Goal: Find specific page/section: Find specific page/section

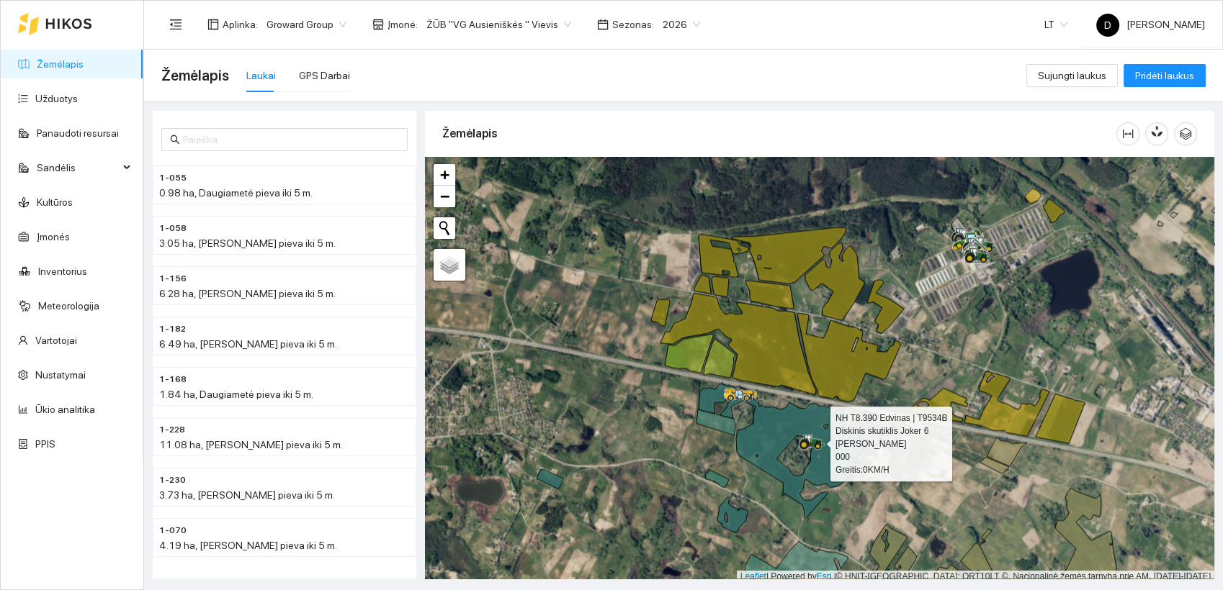
scroll to position [4, 0]
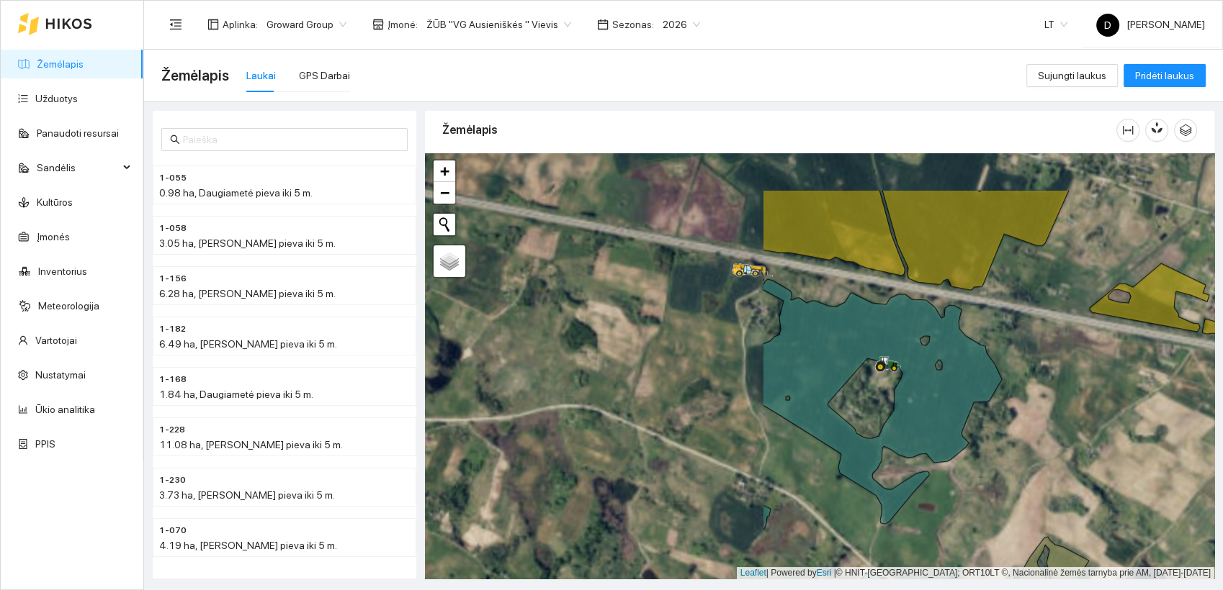
drag, startPoint x: 730, startPoint y: 343, endPoint x: 1147, endPoint y: 439, distance: 427.8
click at [1147, 439] on div at bounding box center [819, 366] width 789 height 426
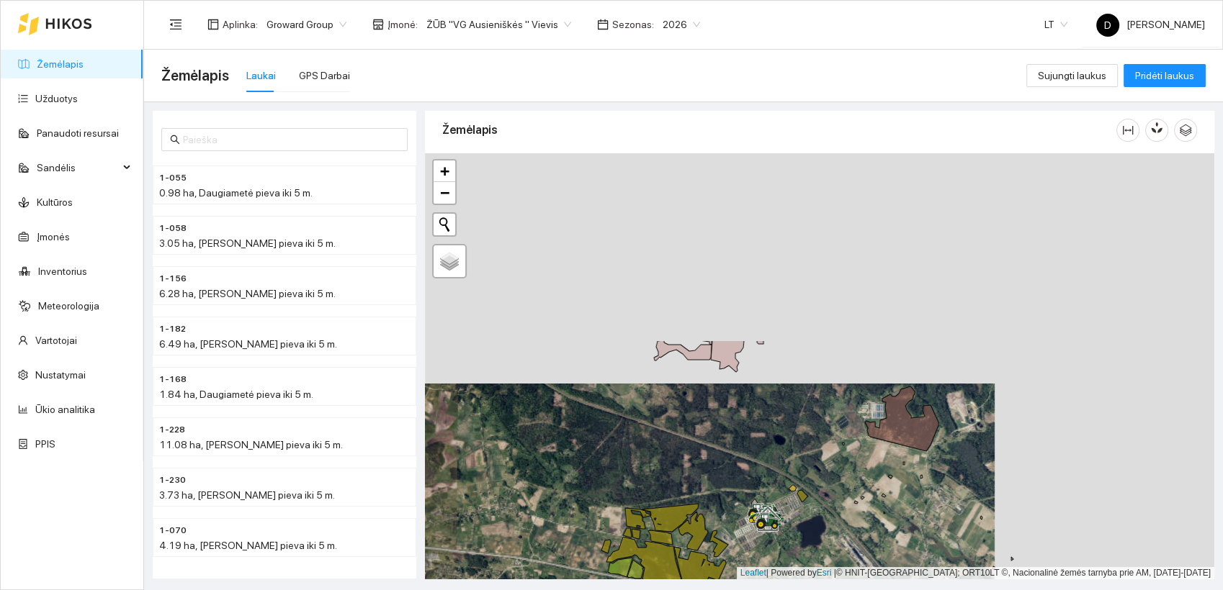
drag, startPoint x: 973, startPoint y: 315, endPoint x: 754, endPoint y: 545, distance: 317.8
click at [754, 545] on div at bounding box center [819, 366] width 789 height 426
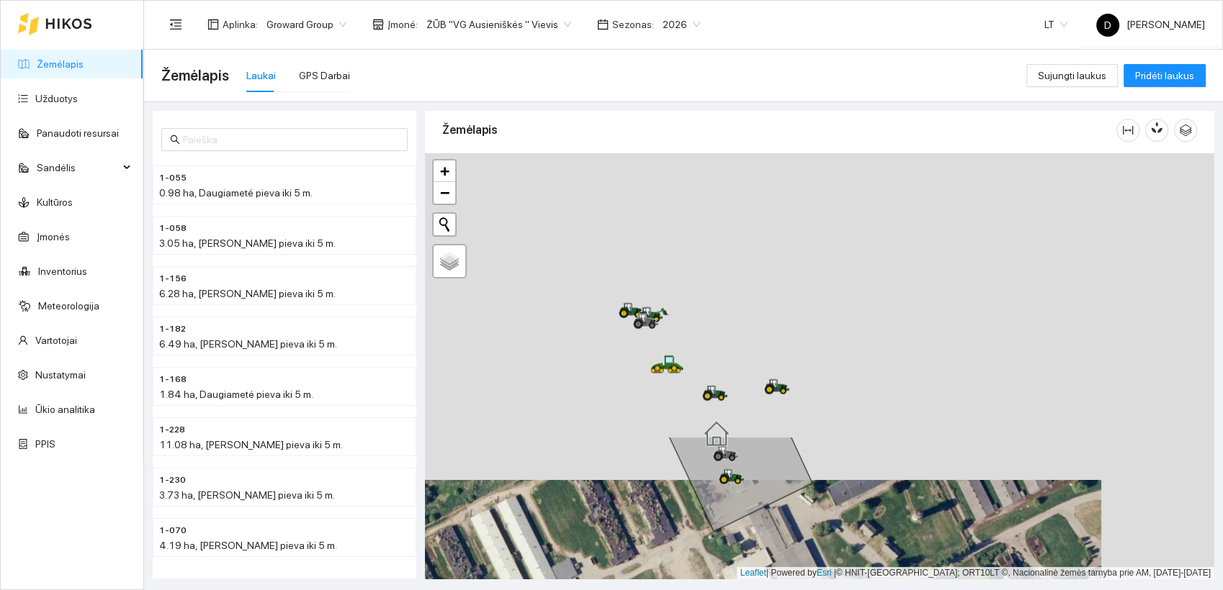
drag, startPoint x: 775, startPoint y: 283, endPoint x: 663, endPoint y: 606, distance: 341.3
click at [663, 590] on html "Žemėlapis Užduotys Panaudoti resursai Sandėlis Kultūros Įmonės Inventorius Mete…" at bounding box center [611, 295] width 1223 height 590
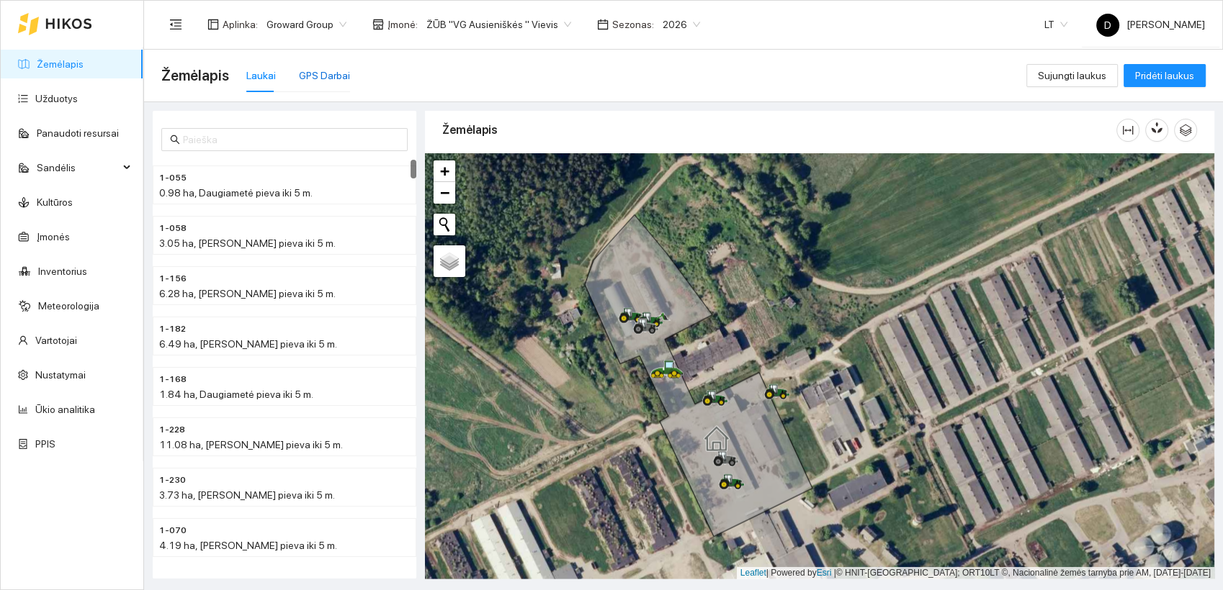
click at [332, 72] on div "GPS Darbai" at bounding box center [324, 76] width 51 height 16
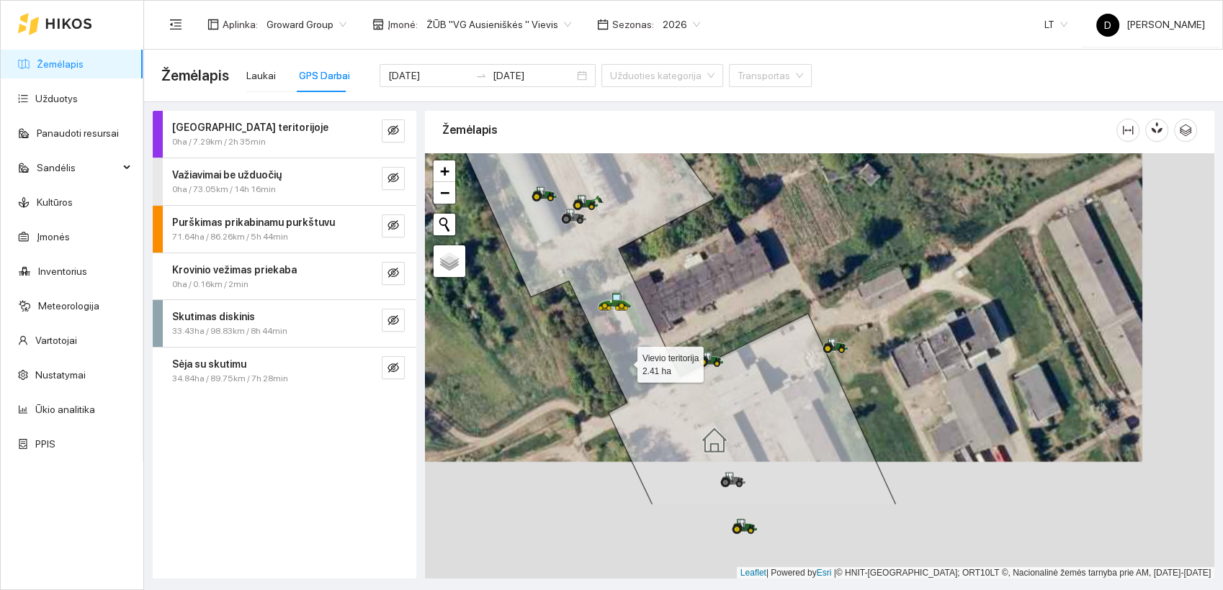
drag, startPoint x: 698, startPoint y: 482, endPoint x: 616, endPoint y: 350, distance: 155.2
click at [616, 349] on icon at bounding box center [677, 252] width 436 height 505
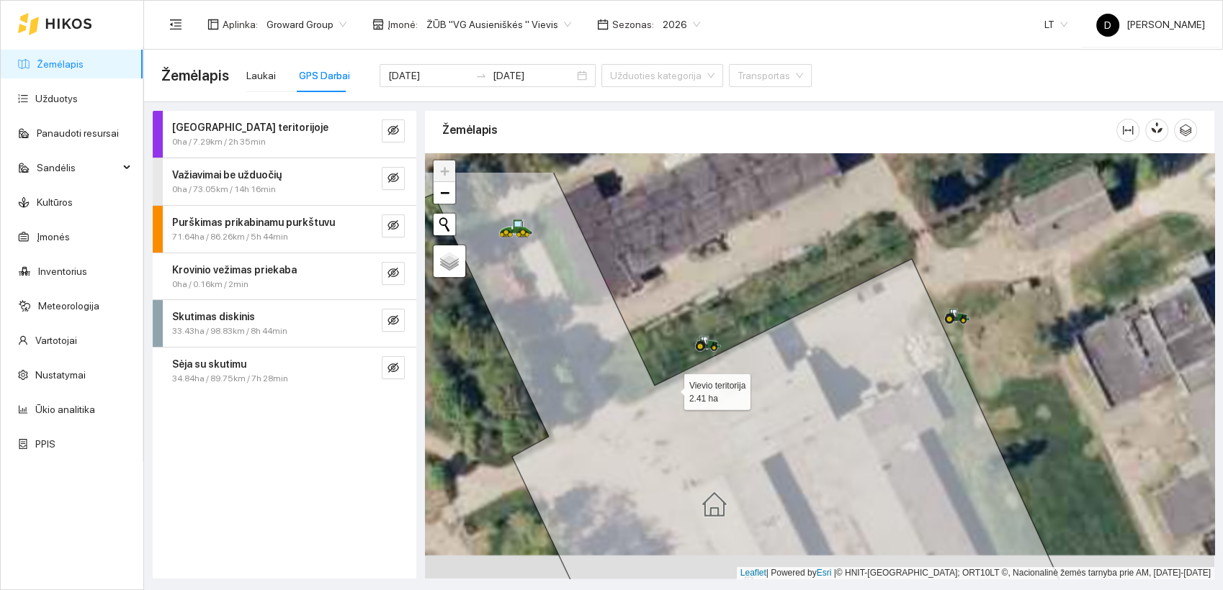
drag, startPoint x: 689, startPoint y: 323, endPoint x: 664, endPoint y: 397, distance: 78.3
click at [664, 397] on icon at bounding box center [720, 428] width 774 height 513
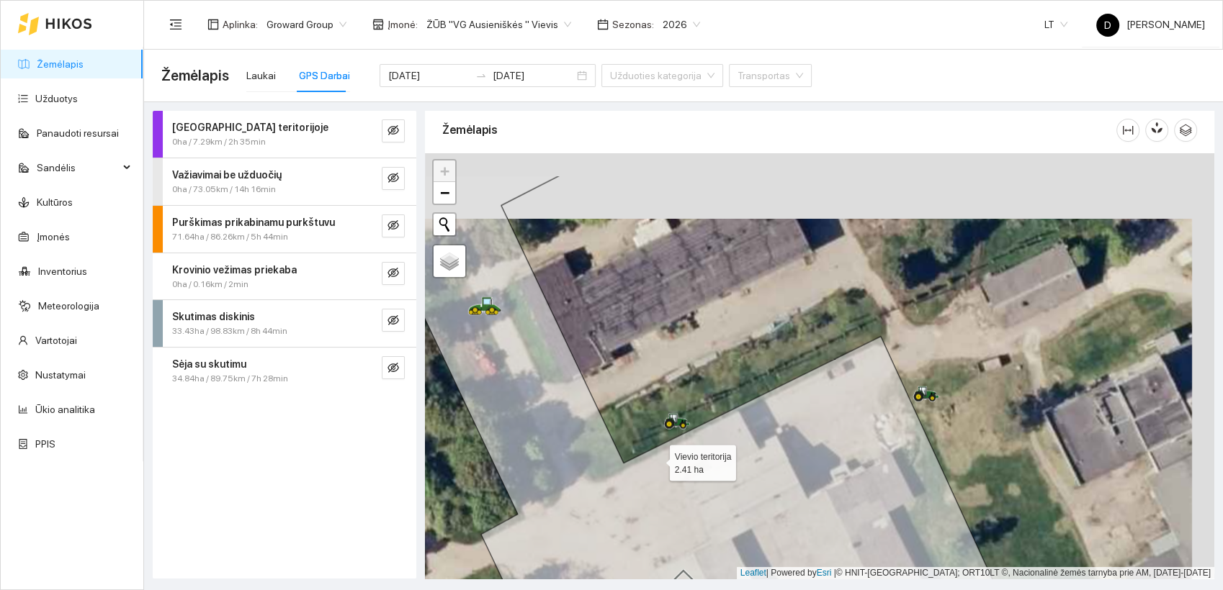
drag, startPoint x: 680, startPoint y: 392, endPoint x: 657, endPoint y: 461, distance: 72.2
click at [657, 461] on icon at bounding box center [682, 432] width 719 height 513
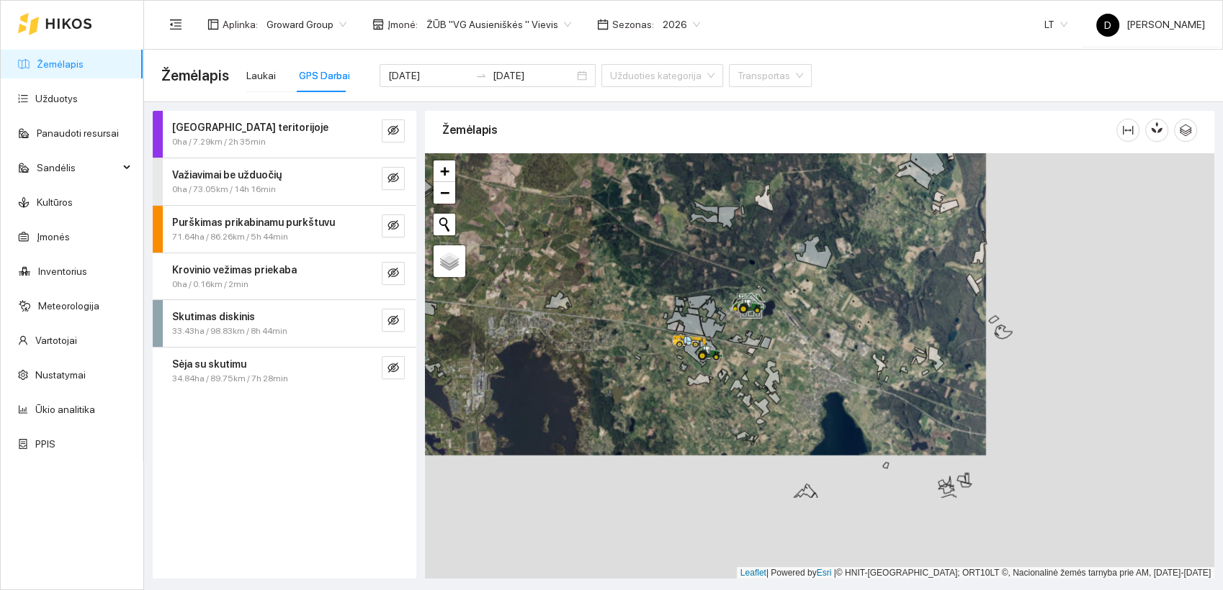
drag, startPoint x: 989, startPoint y: 432, endPoint x: 760, endPoint y: 308, distance: 260.3
click at [760, 308] on icon at bounding box center [751, 307] width 26 height 16
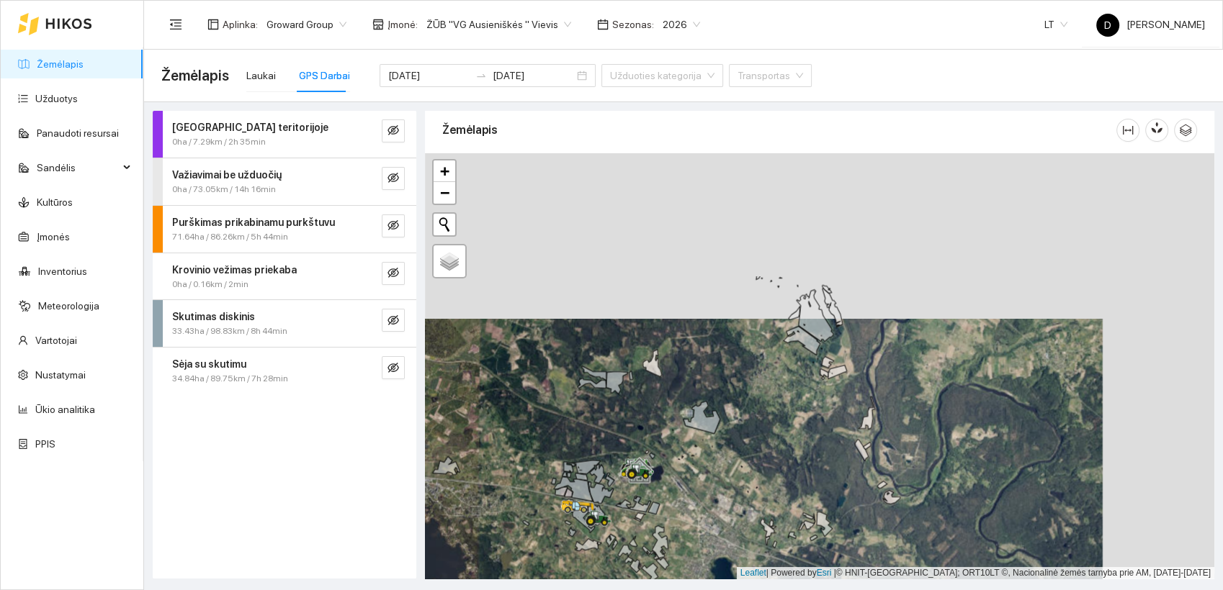
drag, startPoint x: 817, startPoint y: 293, endPoint x: 695, endPoint y: 475, distance: 219.5
click at [695, 475] on div at bounding box center [819, 366] width 789 height 426
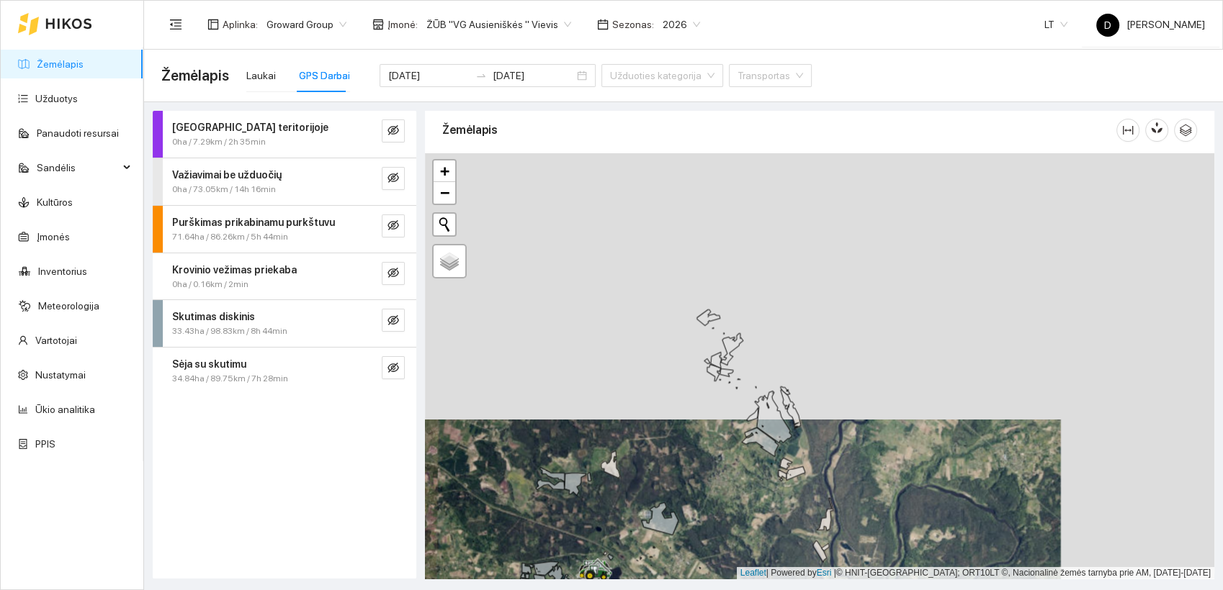
drag, startPoint x: 761, startPoint y: 346, endPoint x: 729, endPoint y: 435, distance: 94.3
click at [729, 434] on div at bounding box center [819, 366] width 789 height 426
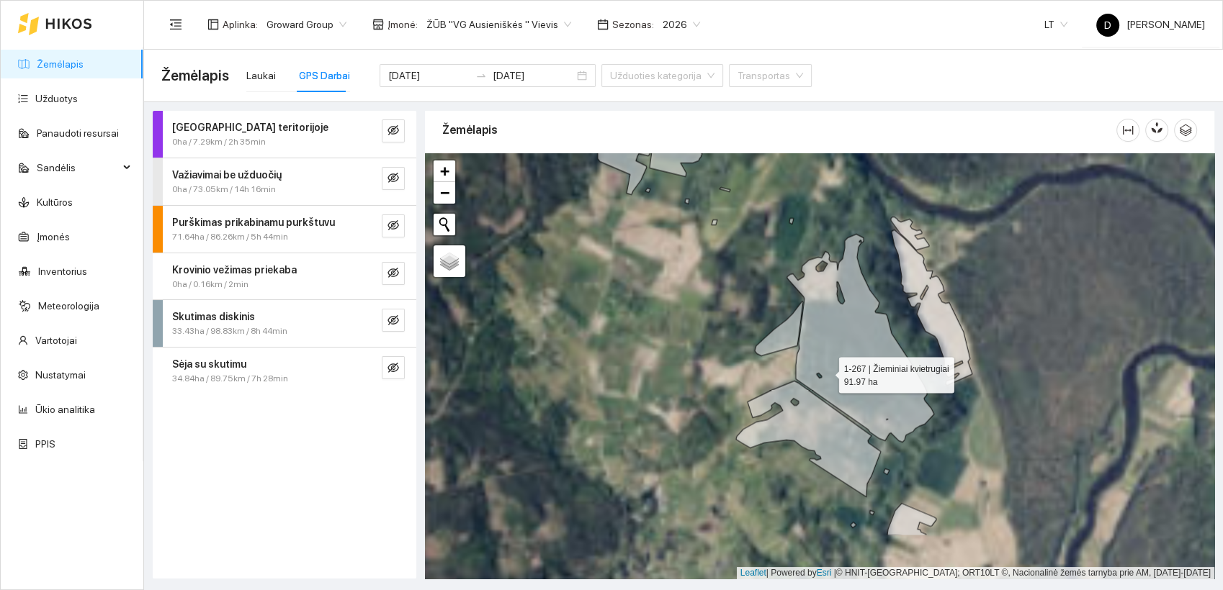
drag, startPoint x: 685, startPoint y: 459, endPoint x: 825, endPoint y: 373, distance: 164.3
click at [825, 373] on icon at bounding box center [860, 338] width 147 height 208
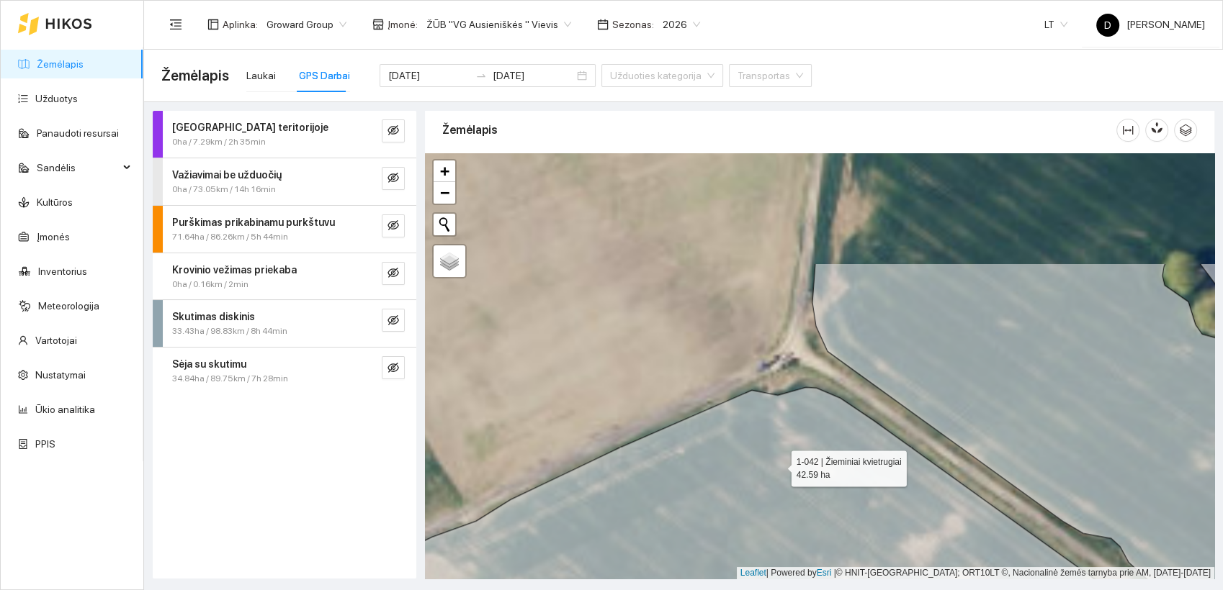
drag, startPoint x: 745, startPoint y: 309, endPoint x: 777, endPoint y: 463, distance: 157.5
click at [777, 463] on icon at bounding box center [852, 581] width 948 height 389
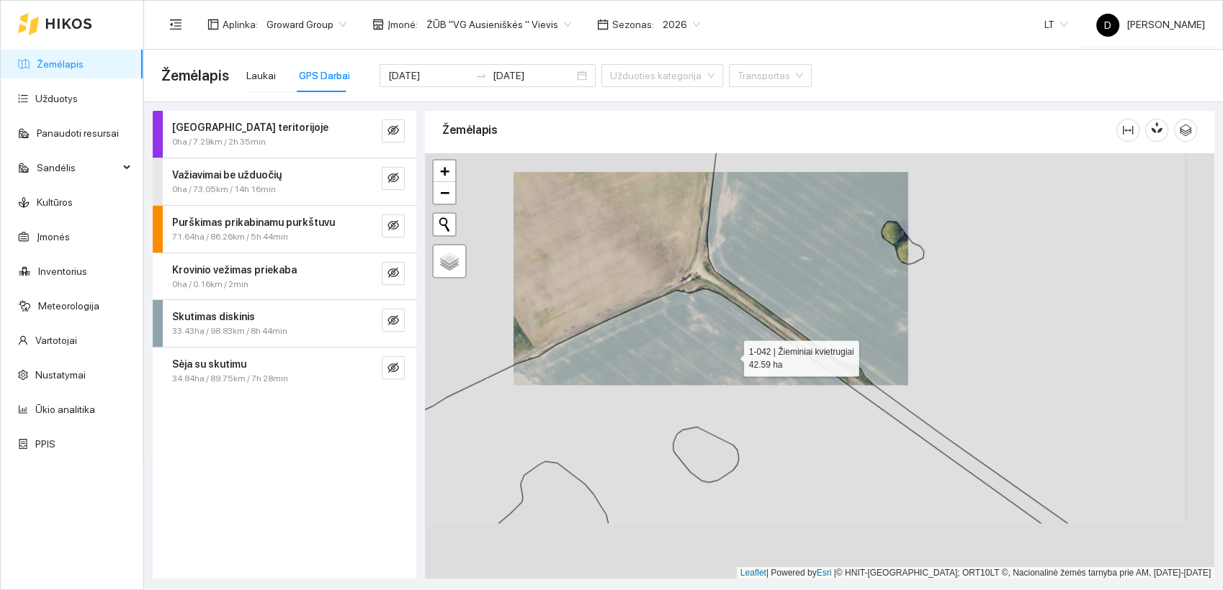
drag, startPoint x: 789, startPoint y: 419, endPoint x: 613, endPoint y: 185, distance: 293.1
click at [613, 289] on icon at bounding box center [684, 406] width 715 height 235
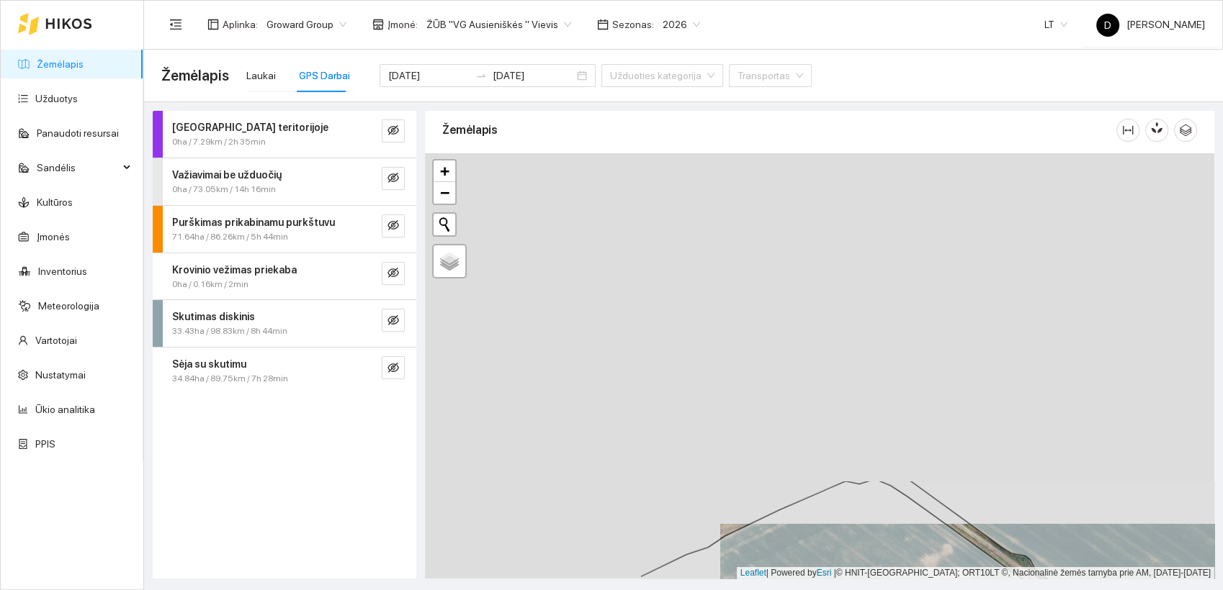
drag, startPoint x: 679, startPoint y: 260, endPoint x: 979, endPoint y: 631, distance: 476.7
click at [979, 590] on html "Žemėlapis Užduotys Panaudoti resursai Sandėlis Kultūros Įmonės Inventorius Mete…" at bounding box center [611, 295] width 1223 height 590
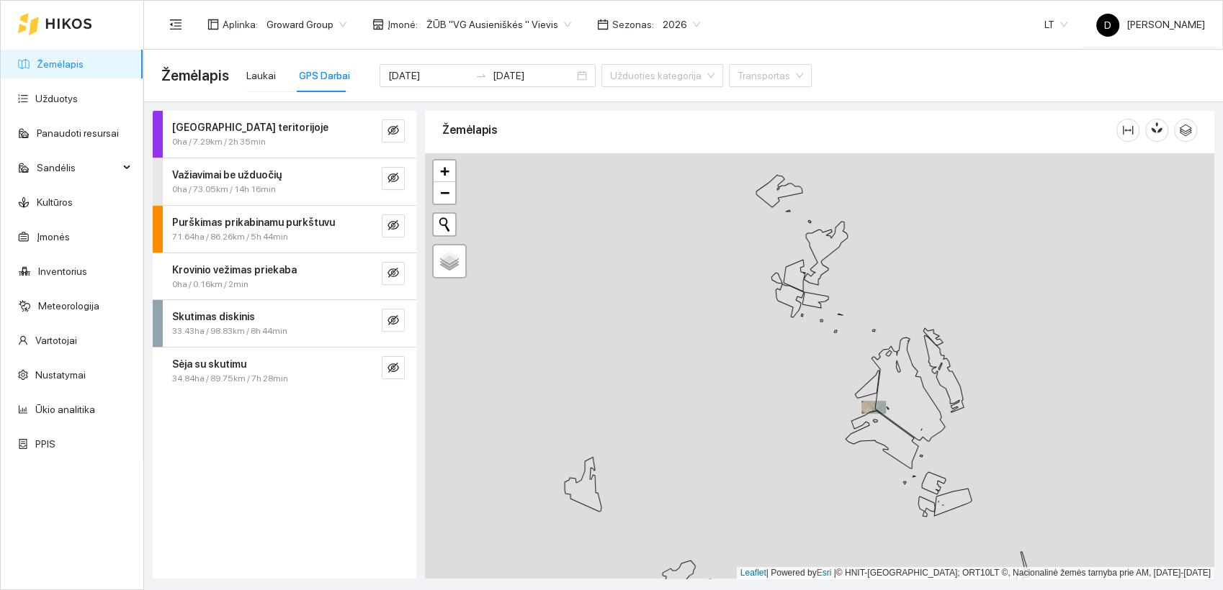
drag, startPoint x: 590, startPoint y: 454, endPoint x: 778, endPoint y: 439, distance: 187.8
click at [778, 439] on div at bounding box center [819, 366] width 789 height 426
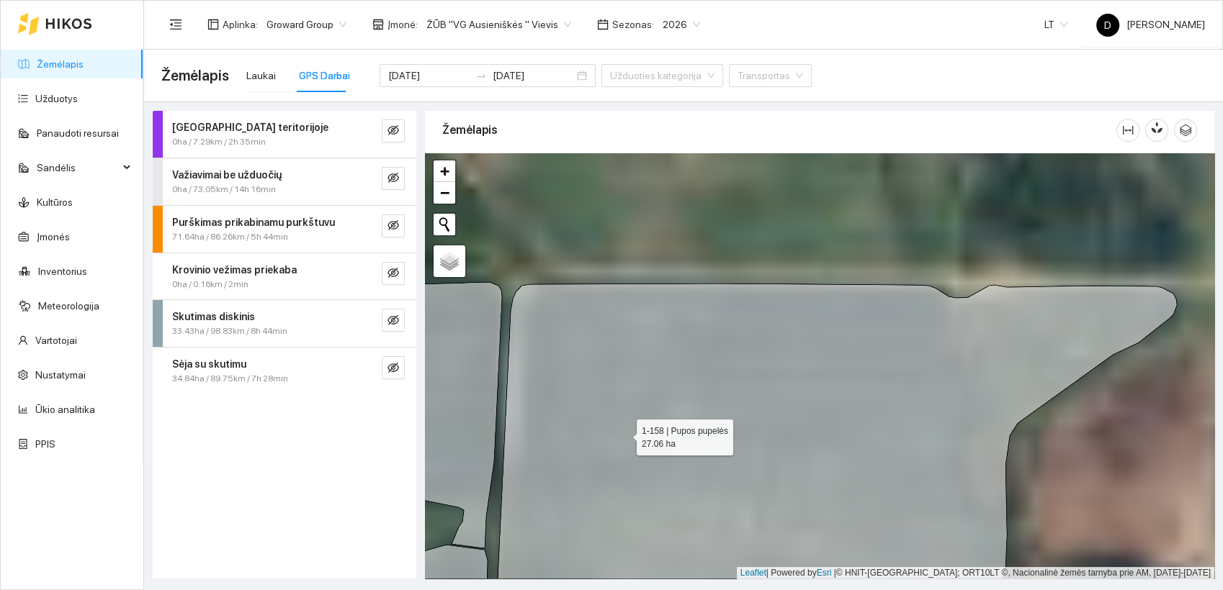
drag, startPoint x: 542, startPoint y: 455, endPoint x: 613, endPoint y: 343, distance: 132.7
click at [624, 434] on icon at bounding box center [835, 453] width 681 height 339
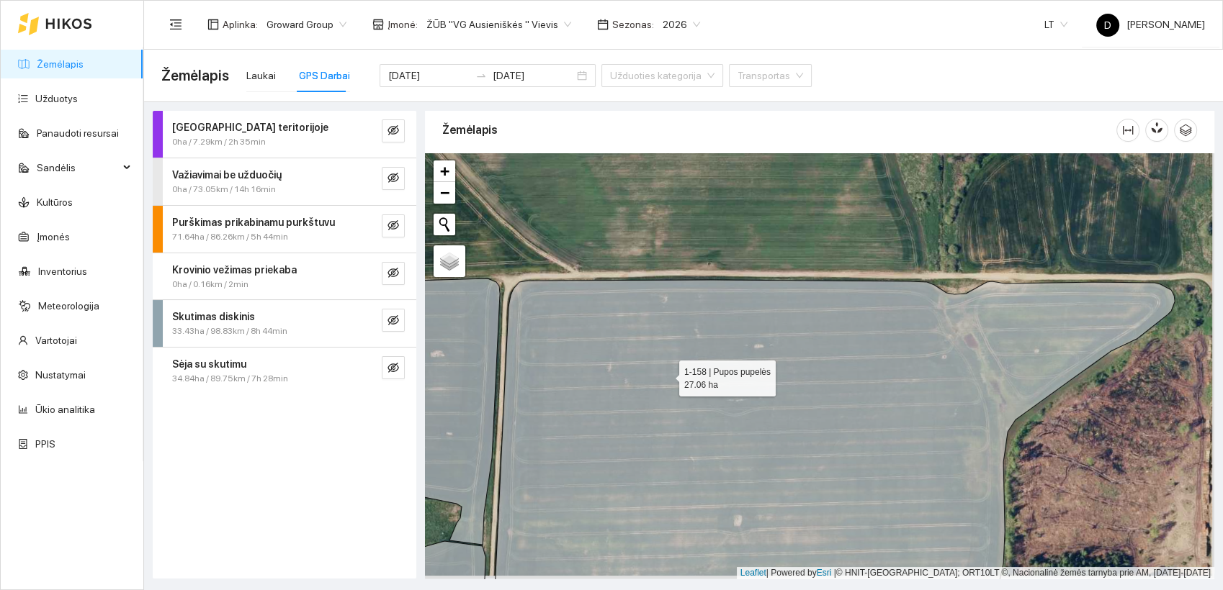
drag, startPoint x: 669, startPoint y: 379, endPoint x: 603, endPoint y: 303, distance: 100.6
click at [603, 303] on icon at bounding box center [833, 449] width 681 height 339
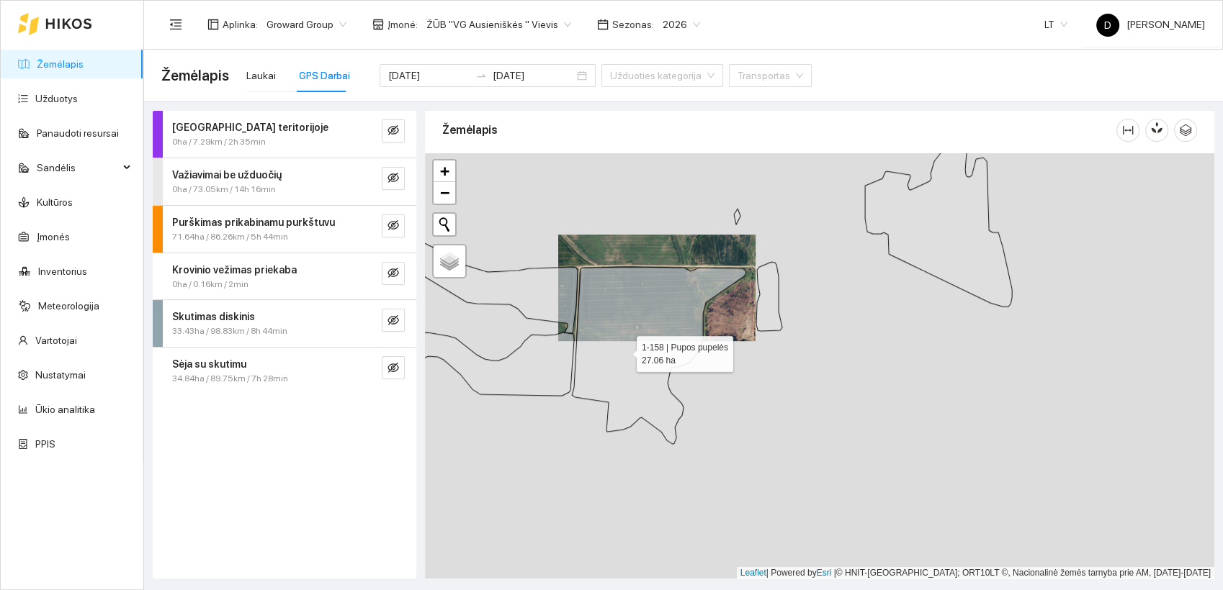
drag, startPoint x: 616, startPoint y: 373, endPoint x: 624, endPoint y: 350, distance: 24.1
click at [624, 350] on icon at bounding box center [659, 355] width 174 height 177
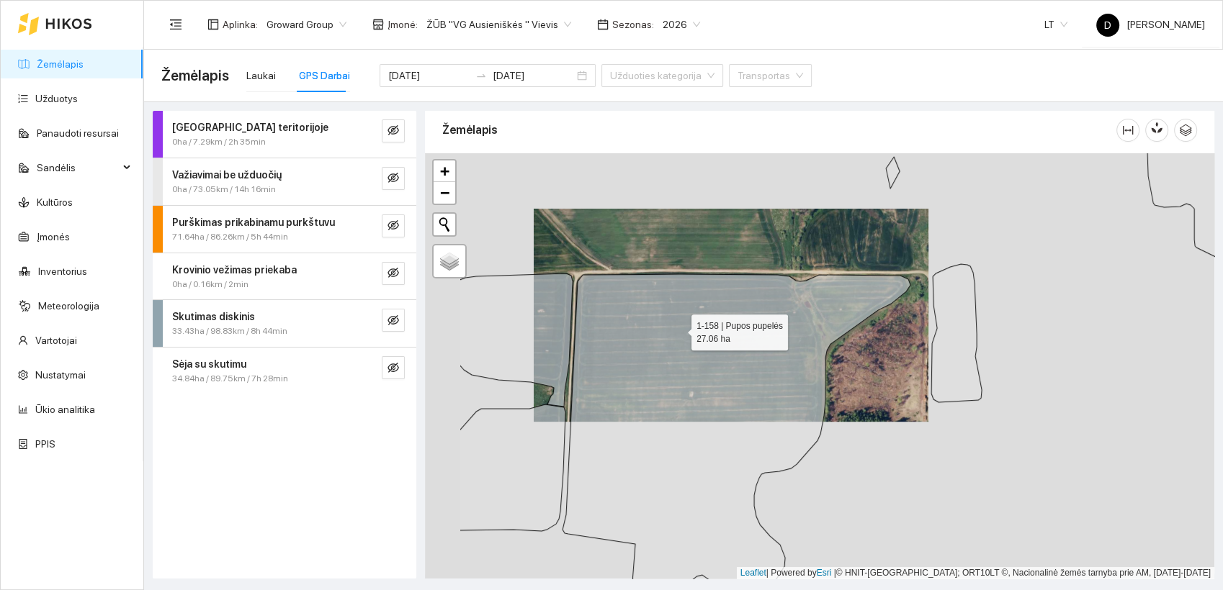
drag, startPoint x: 562, startPoint y: 305, endPoint x: 677, endPoint y: 328, distance: 116.8
click at [677, 328] on icon at bounding box center [736, 451] width 348 height 354
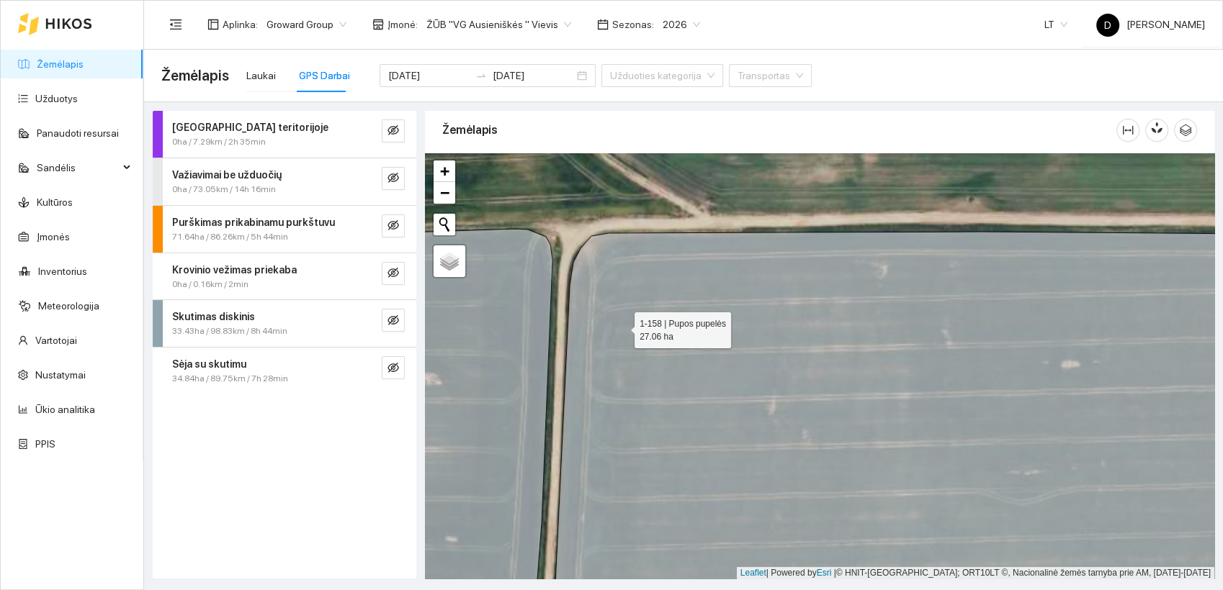
drag, startPoint x: 615, startPoint y: 320, endPoint x: 571, endPoint y: 289, distance: 53.3
click at [620, 326] on icon at bounding box center [952, 459] width 805 height 455
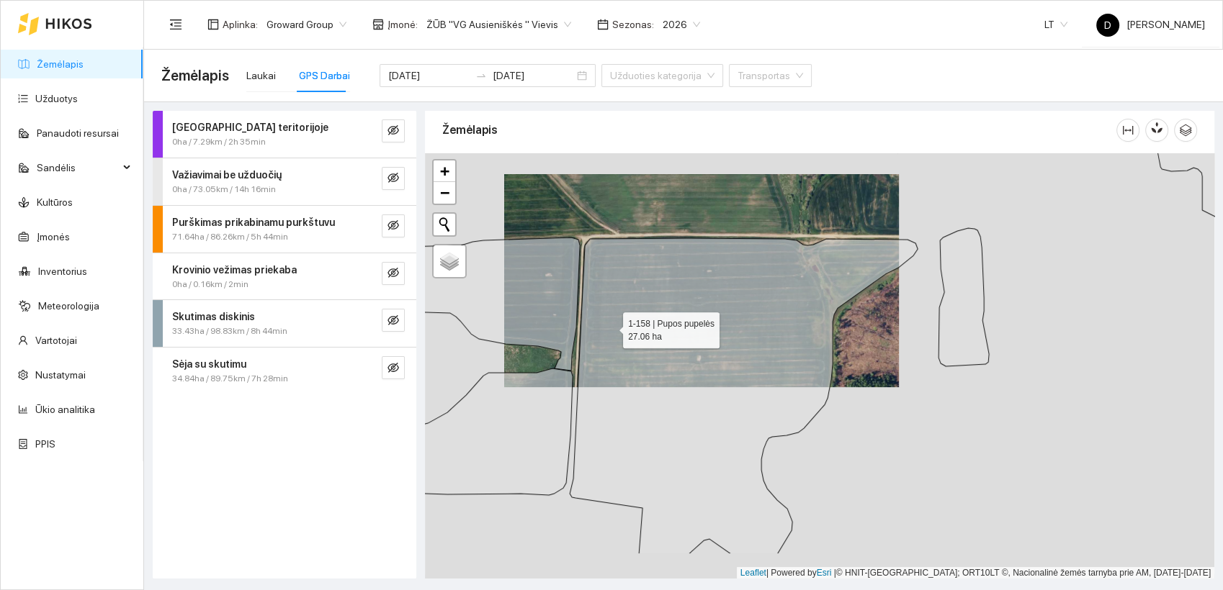
drag, startPoint x: 630, startPoint y: 397, endPoint x: 610, endPoint y: 328, distance: 72.7
click at [610, 328] on icon at bounding box center [744, 396] width 348 height 316
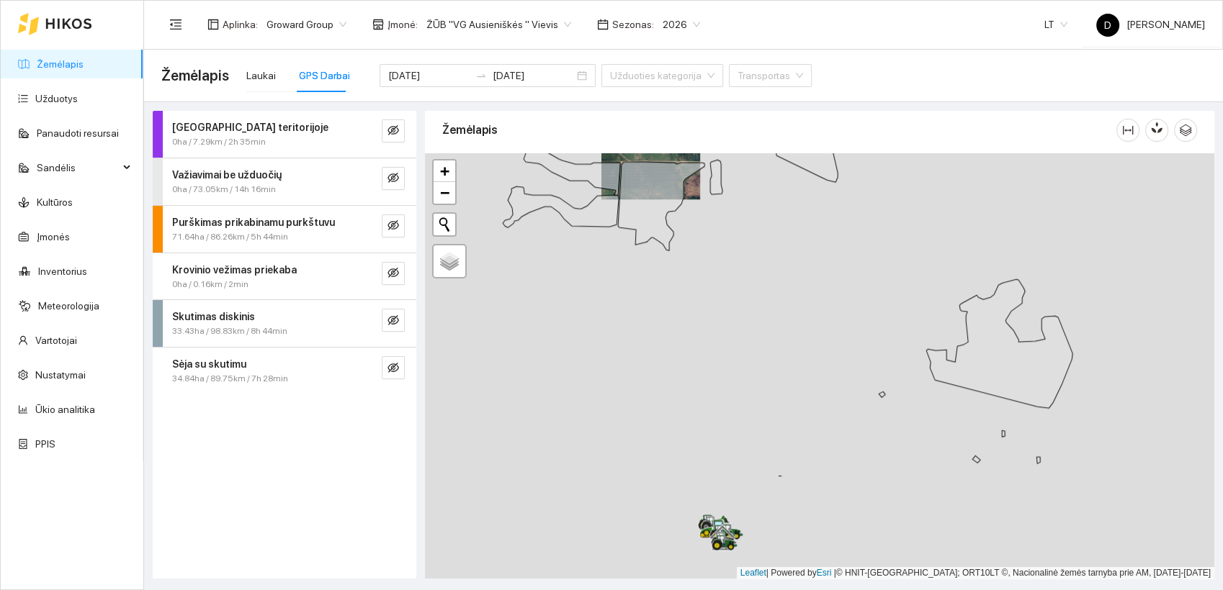
drag, startPoint x: 625, startPoint y: 431, endPoint x: 642, endPoint y: 285, distance: 146.4
click at [642, 285] on div at bounding box center [819, 366] width 789 height 426
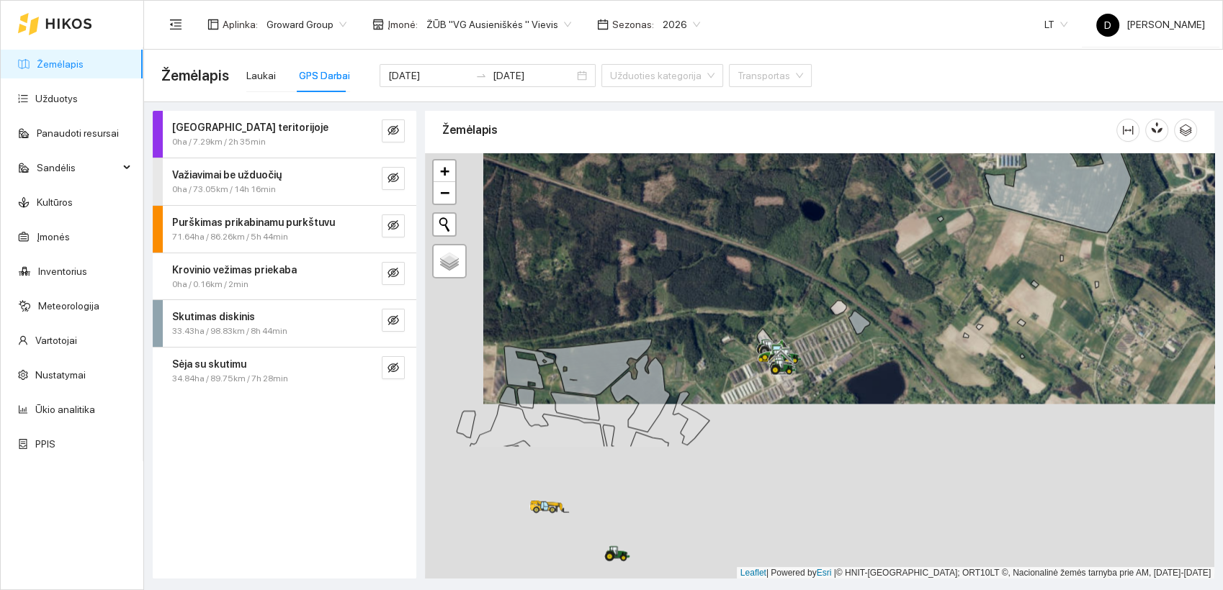
drag, startPoint x: 658, startPoint y: 532, endPoint x: 716, endPoint y: 356, distance: 185.1
click at [716, 356] on div at bounding box center [819, 366] width 789 height 426
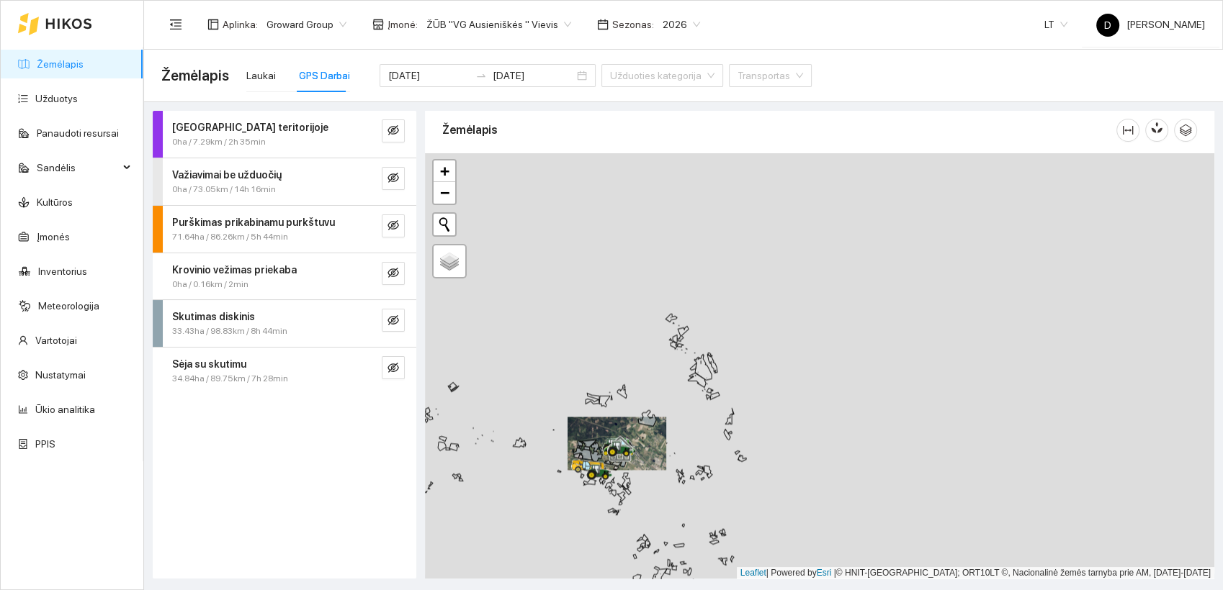
drag, startPoint x: 915, startPoint y: 370, endPoint x: 691, endPoint y: 436, distance: 234.2
click at [650, 423] on icon at bounding box center [647, 418] width 18 height 16
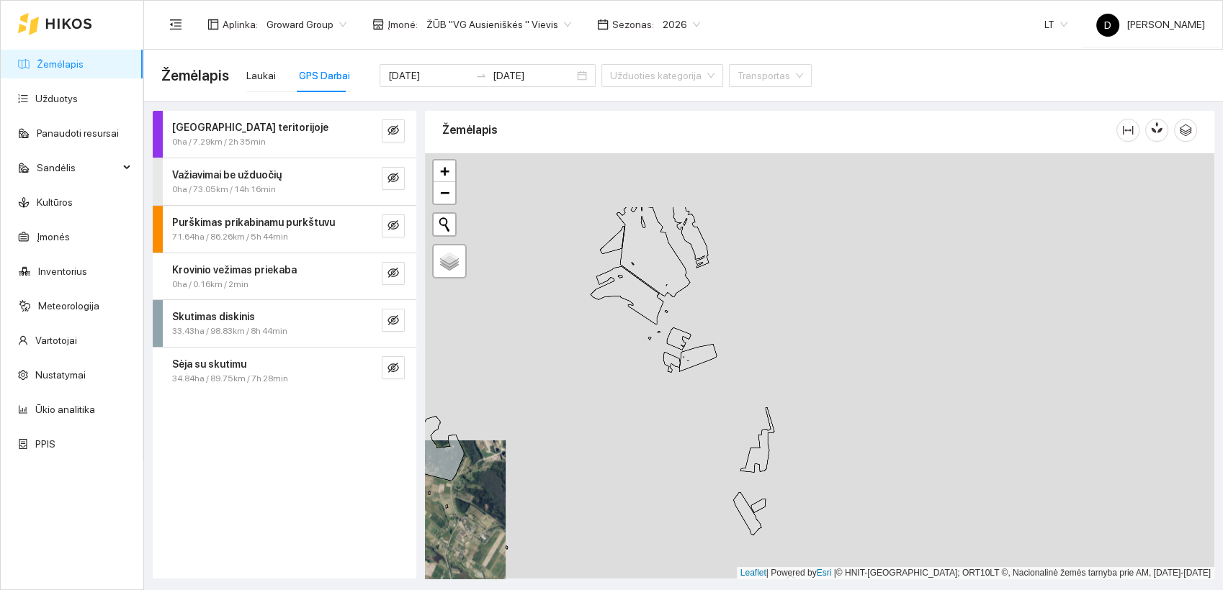
drag, startPoint x: 770, startPoint y: 346, endPoint x: 649, endPoint y: 418, distance: 141.4
click at [715, 444] on div at bounding box center [819, 366] width 789 height 426
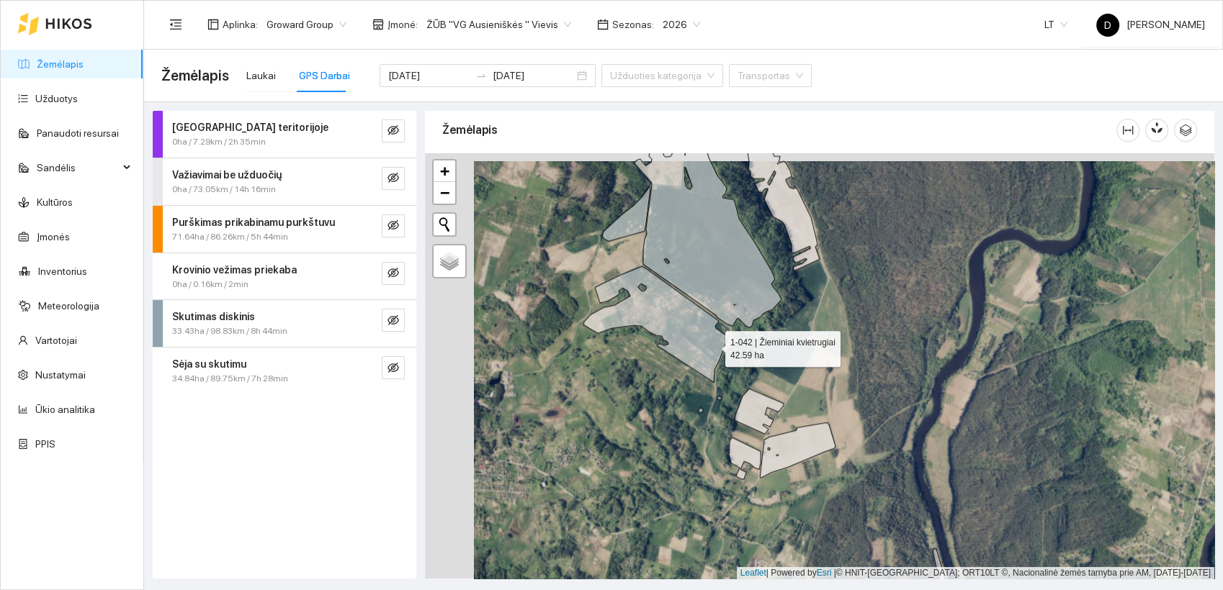
drag, startPoint x: 685, startPoint y: 344, endPoint x: 895, endPoint y: 296, distance: 215.0
click at [728, 296] on icon at bounding box center [655, 324] width 145 height 116
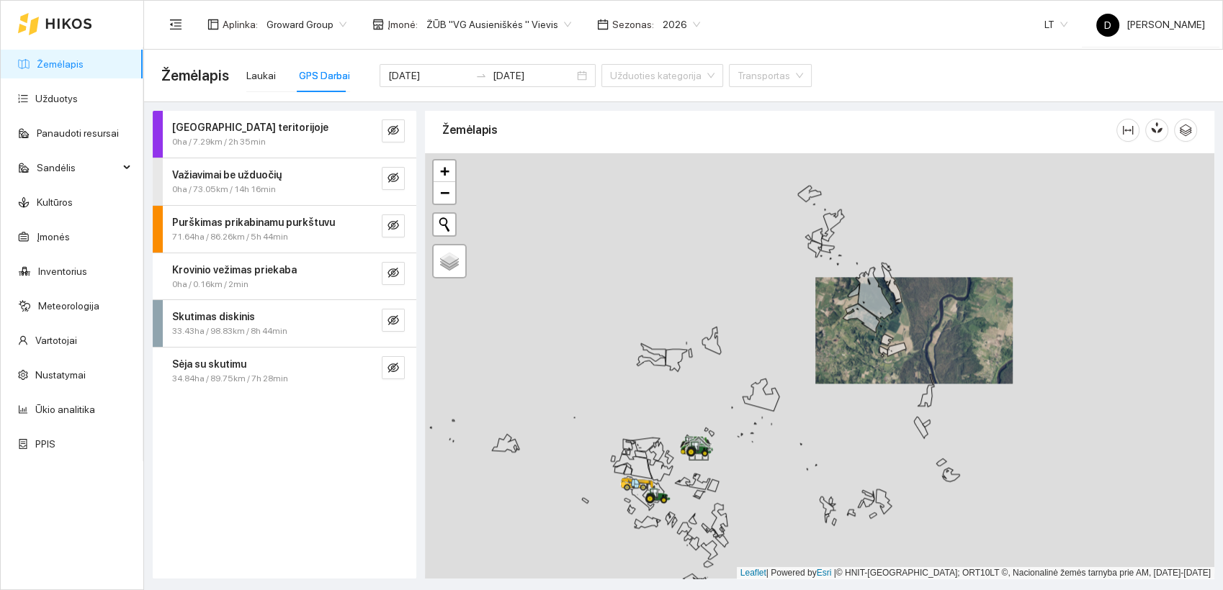
drag, startPoint x: 667, startPoint y: 465, endPoint x: 714, endPoint y: 394, distance: 85.7
click at [714, 395] on div at bounding box center [819, 366] width 789 height 426
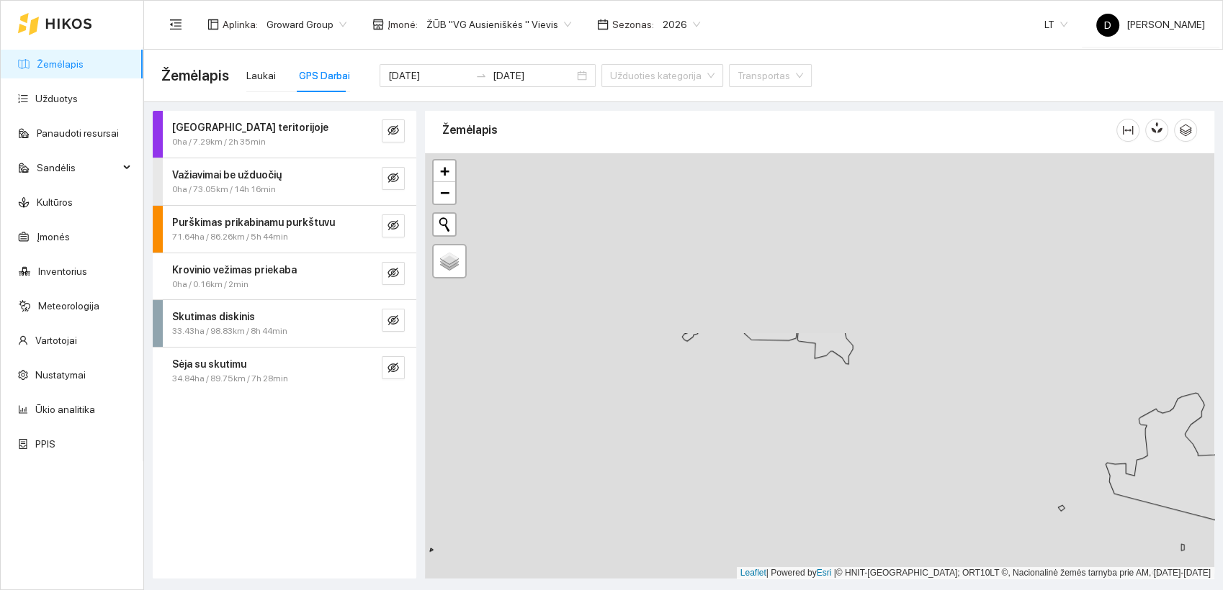
drag, startPoint x: 764, startPoint y: 297, endPoint x: 782, endPoint y: 432, distance: 136.6
click at [793, 476] on div at bounding box center [819, 366] width 789 height 426
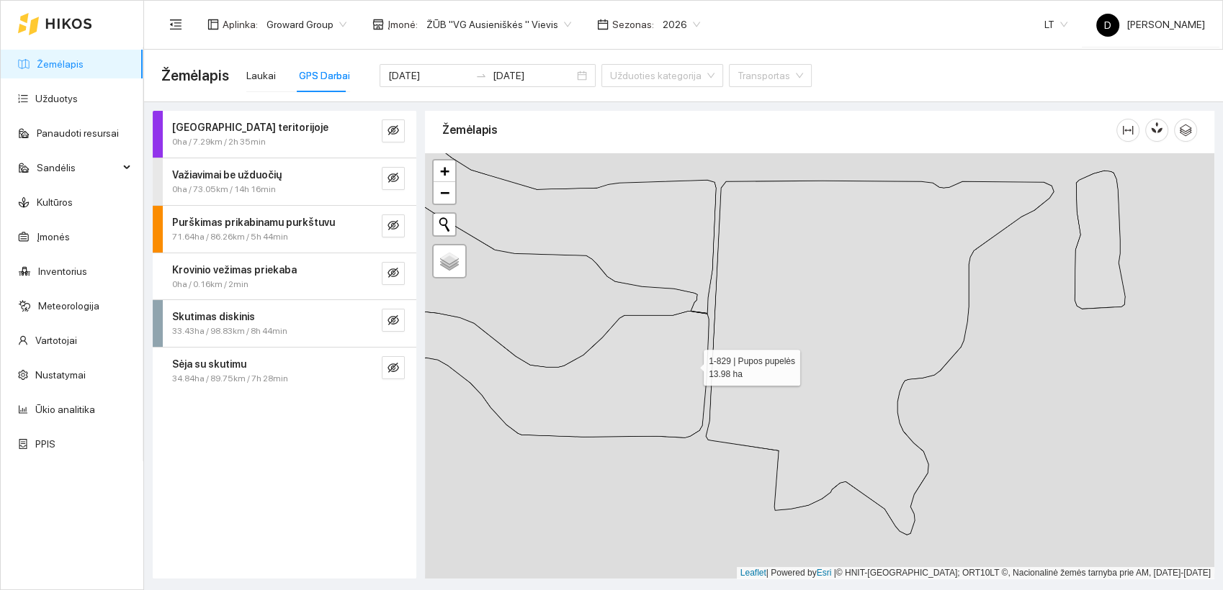
drag, startPoint x: 810, startPoint y: 407, endPoint x: 692, endPoint y: 365, distance: 125.3
click at [692, 365] on icon at bounding box center [477, 358] width 462 height 164
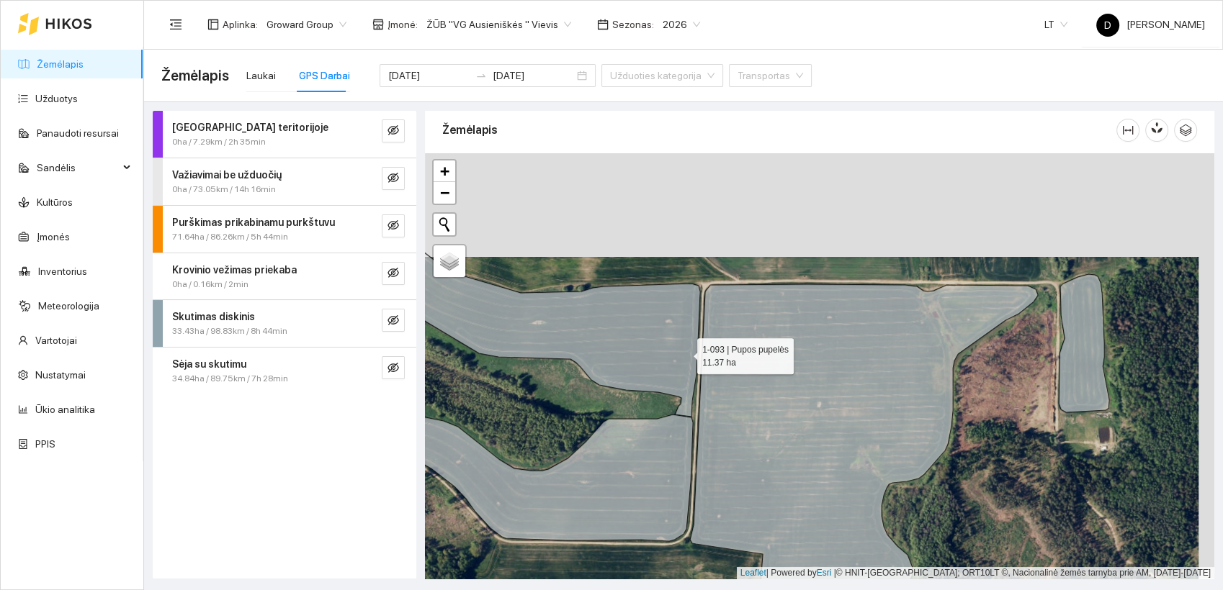
drag, startPoint x: 703, startPoint y: 250, endPoint x: 686, endPoint y: 347, distance: 98.6
click at [686, 347] on icon at bounding box center [514, 315] width 371 height 203
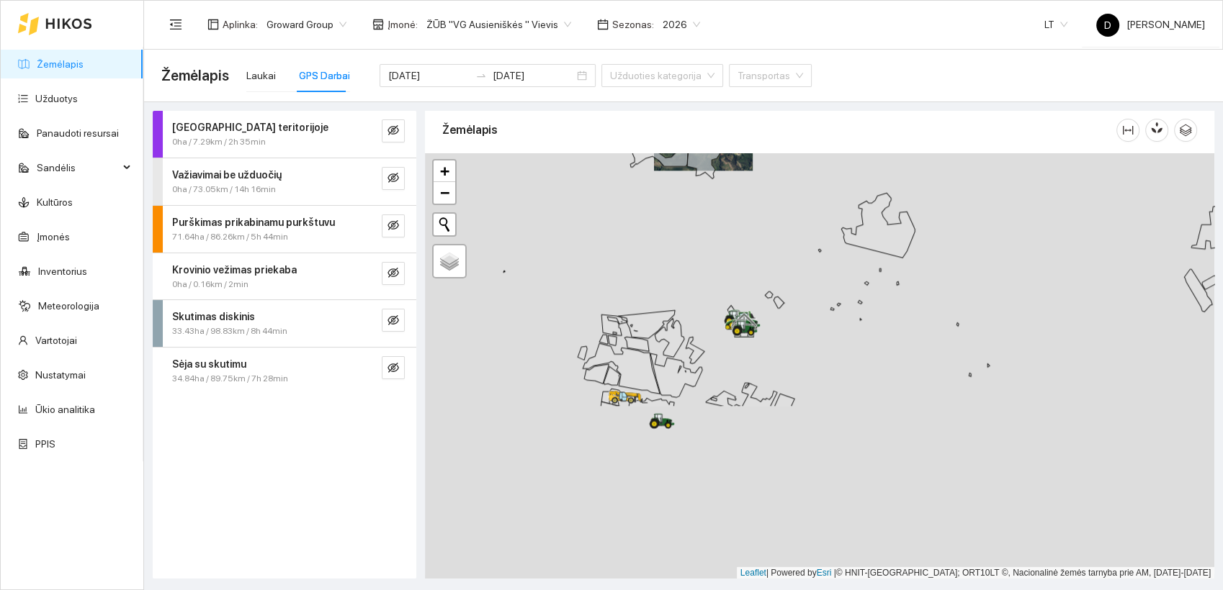
drag, startPoint x: 667, startPoint y: 441, endPoint x: 687, endPoint y: 225, distance: 216.9
click at [687, 225] on div at bounding box center [819, 366] width 789 height 426
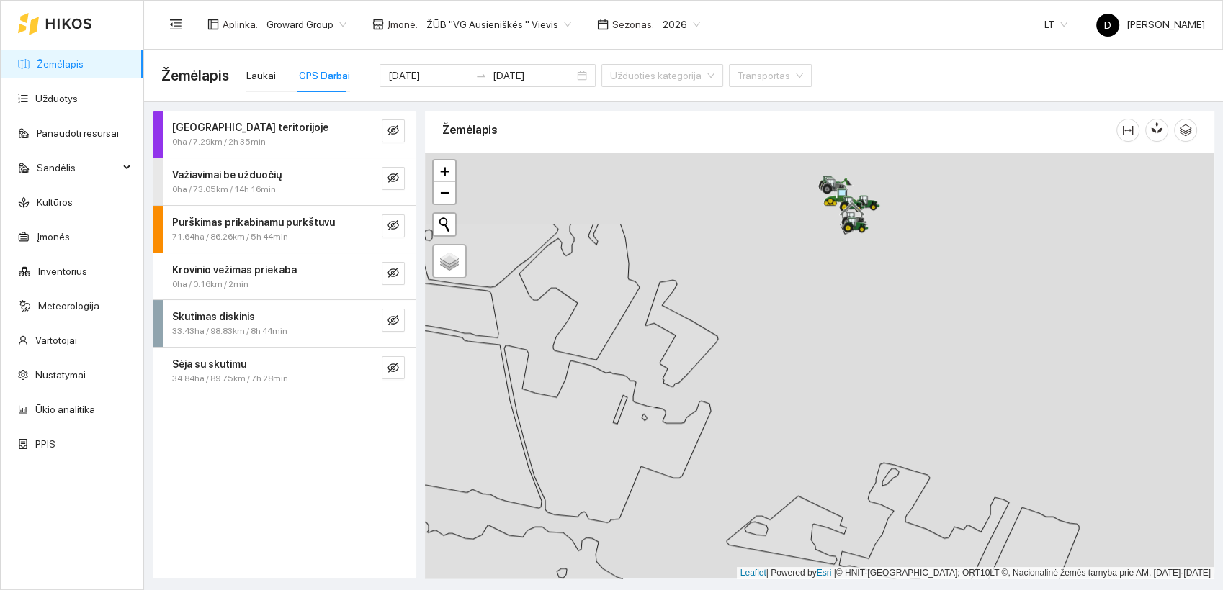
drag, startPoint x: 810, startPoint y: 246, endPoint x: 698, endPoint y: 487, distance: 265.4
click at [698, 487] on div at bounding box center [819, 366] width 789 height 426
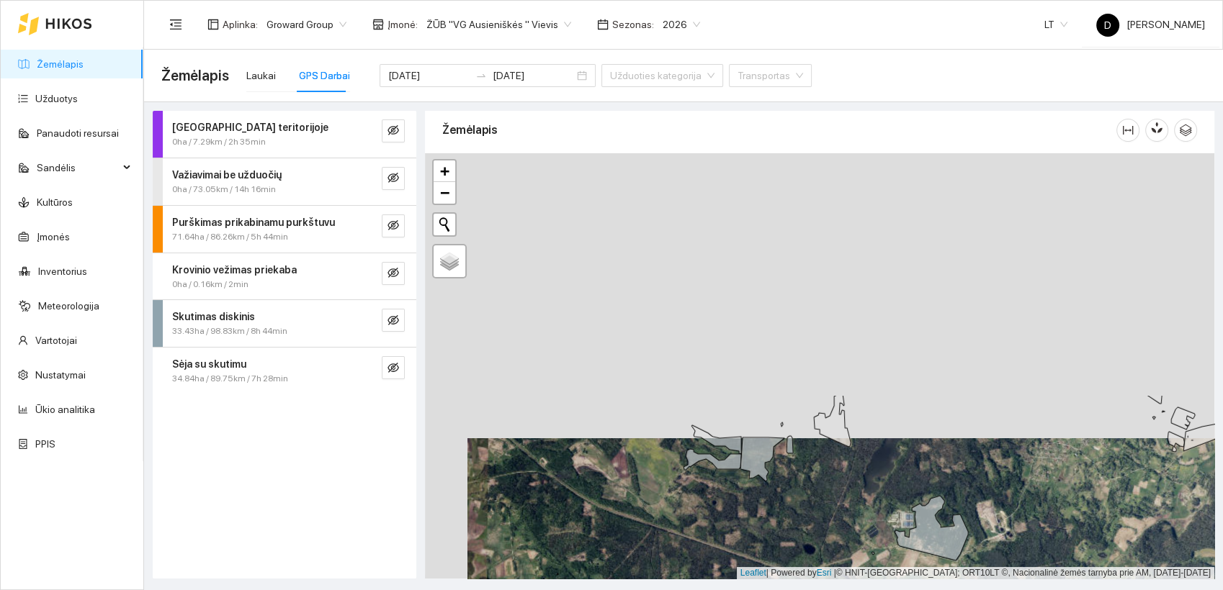
drag, startPoint x: 710, startPoint y: 334, endPoint x: 779, endPoint y: 498, distance: 178.1
click at [772, 523] on div at bounding box center [819, 366] width 789 height 426
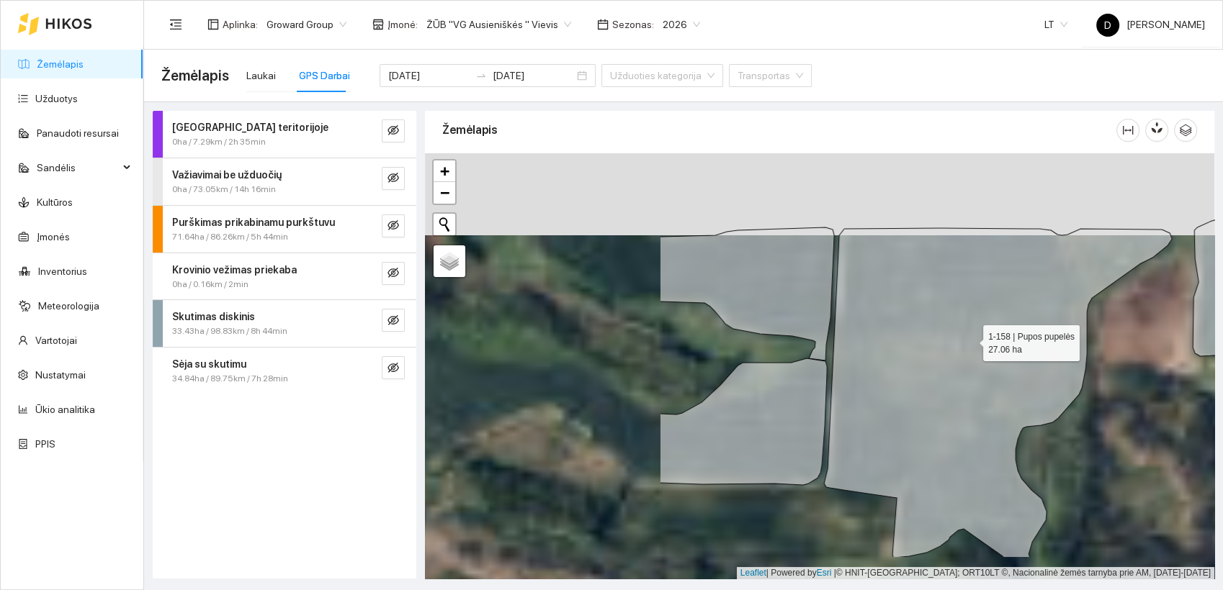
drag, startPoint x: 655, startPoint y: 405, endPoint x: 969, endPoint y: 341, distance: 321.1
click at [969, 341] on icon at bounding box center [998, 393] width 348 height 330
